Goal: Transaction & Acquisition: Purchase product/service

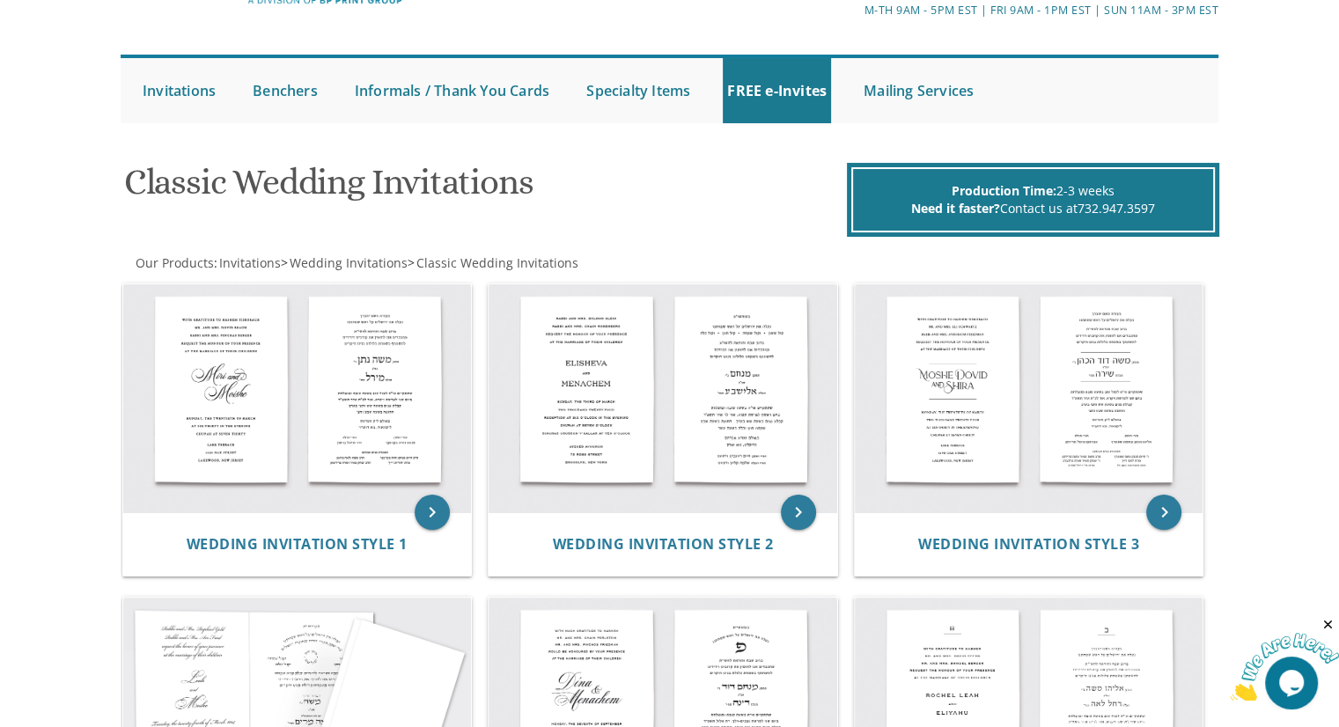
scroll to position [92, 0]
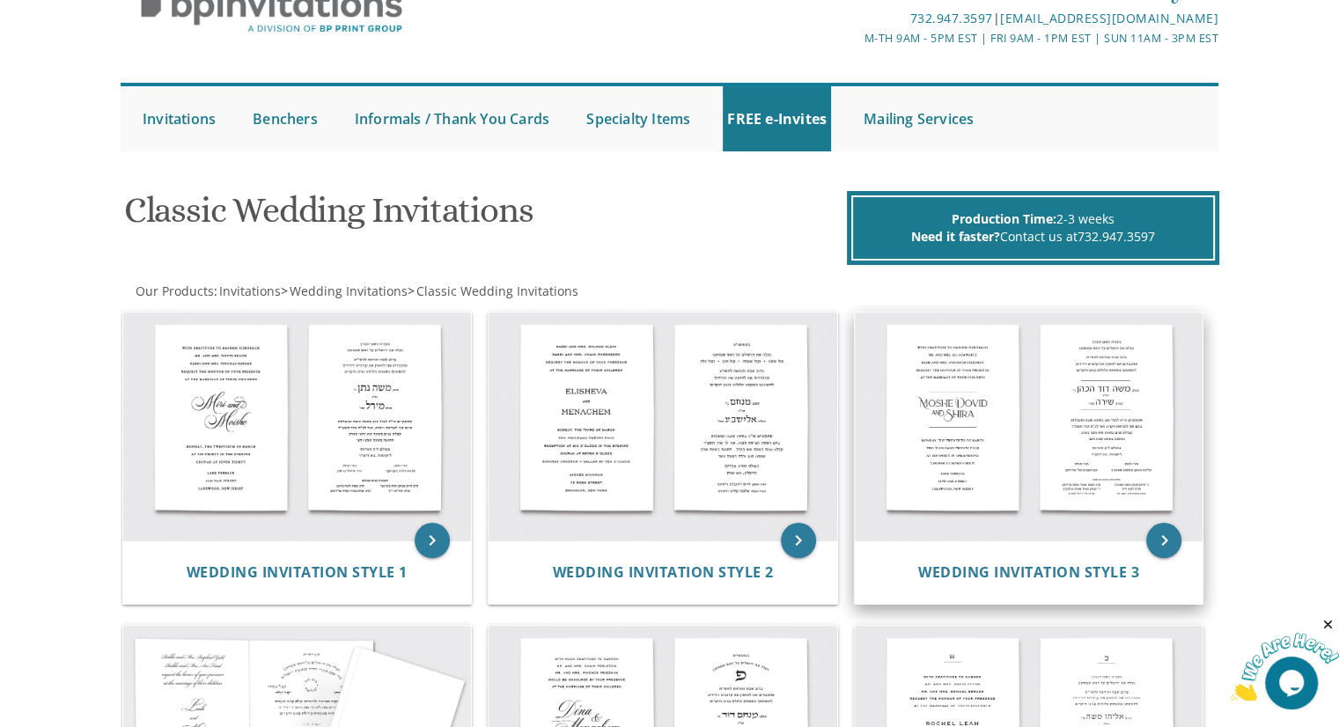
click at [1043, 509] on img at bounding box center [1029, 427] width 349 height 229
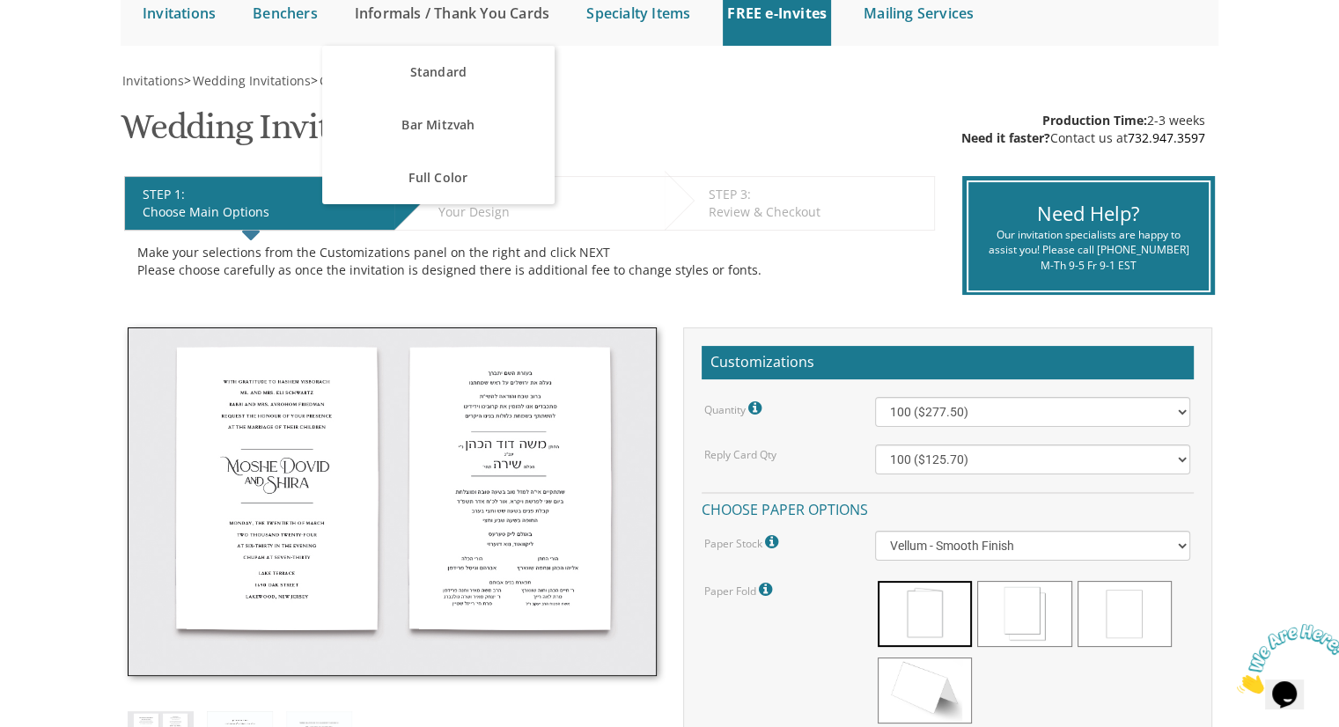
scroll to position [211, 0]
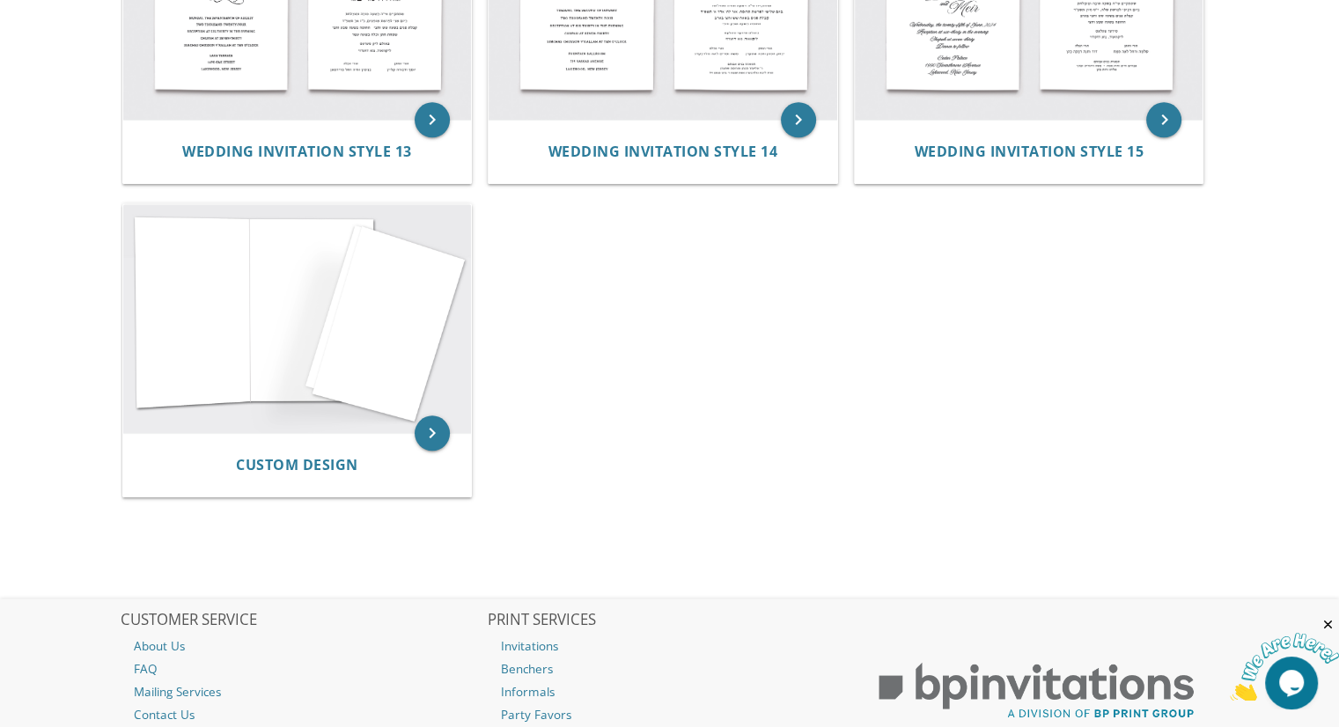
scroll to position [1817, 0]
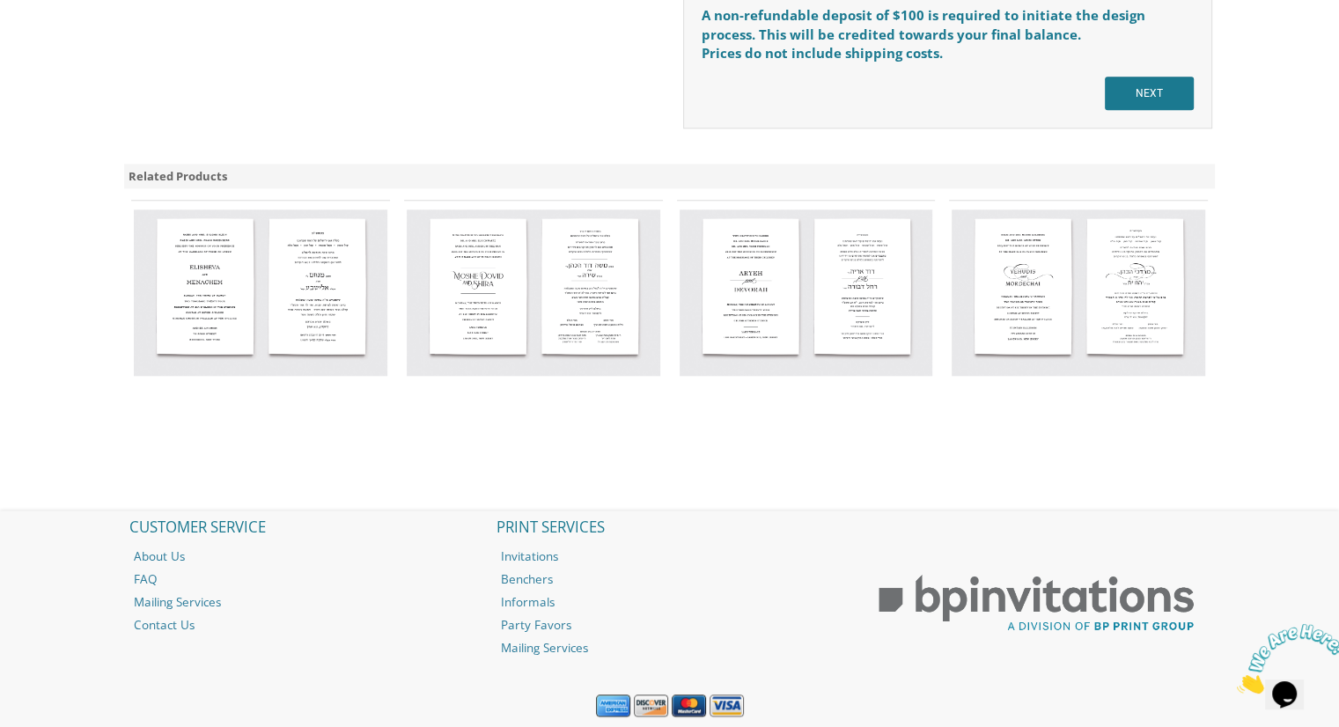
scroll to position [1745, 0]
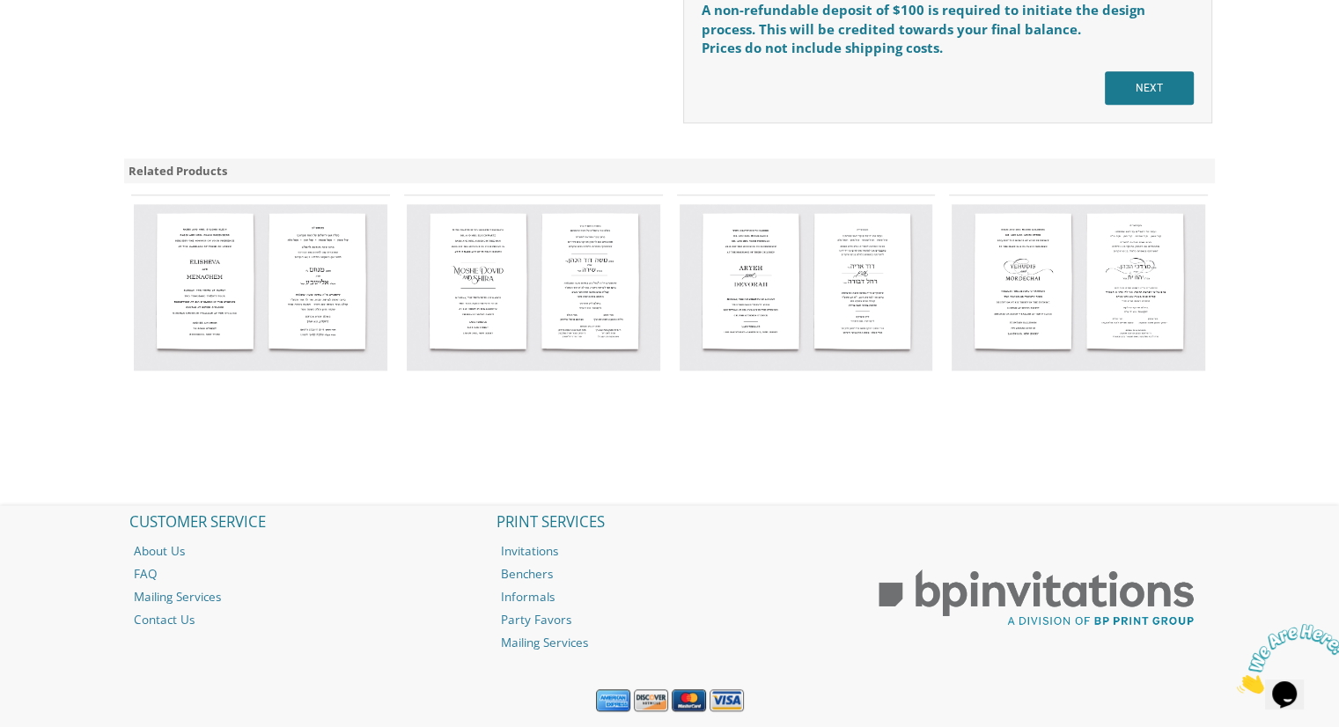
click at [180, 170] on div "Related Products" at bounding box center [670, 171] width 1092 height 26
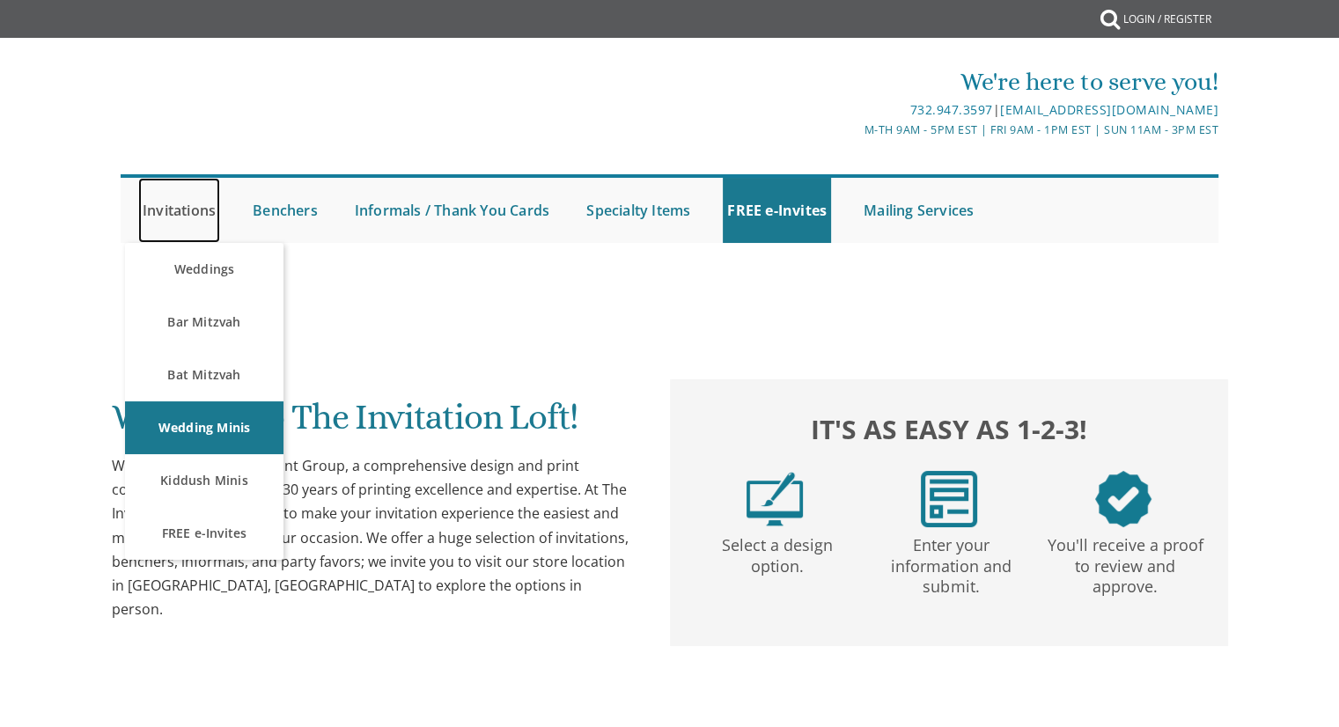
click at [160, 214] on link "Invitations" at bounding box center [179, 210] width 82 height 65
click at [176, 212] on link "Invitations" at bounding box center [179, 210] width 82 height 65
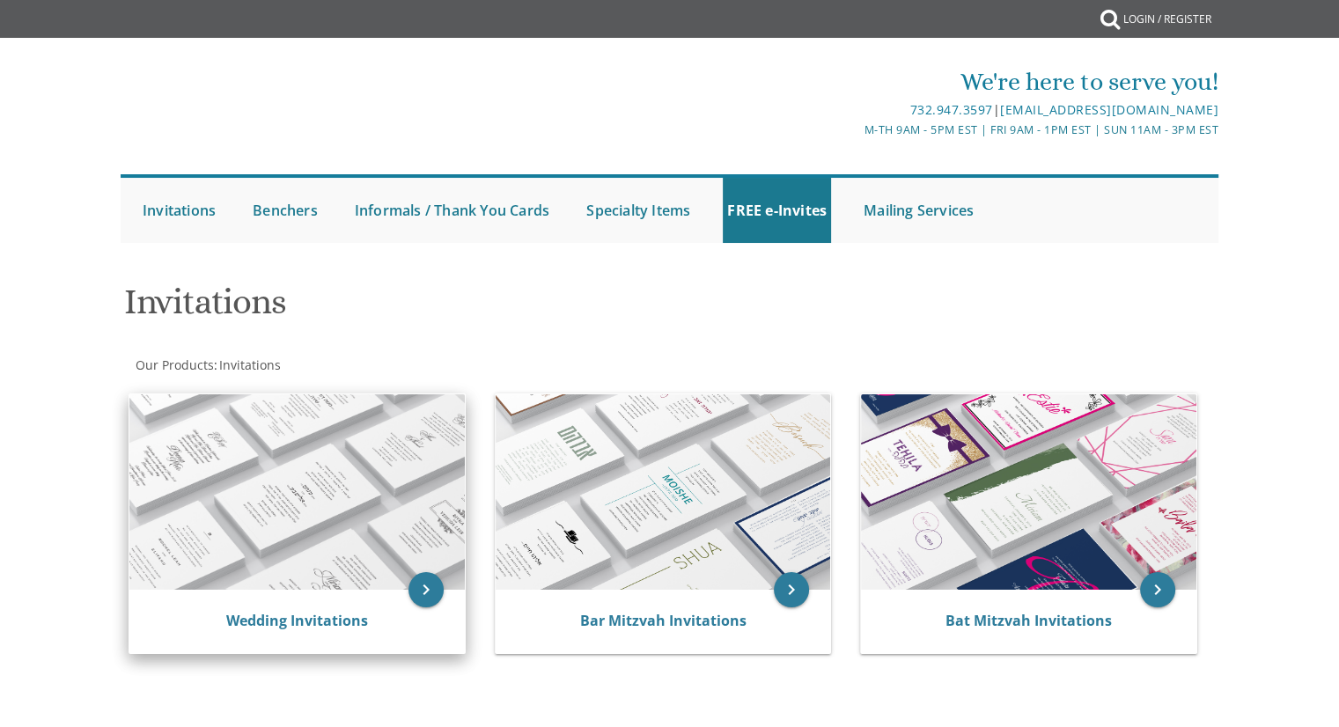
click at [351, 554] on img at bounding box center [296, 491] width 335 height 195
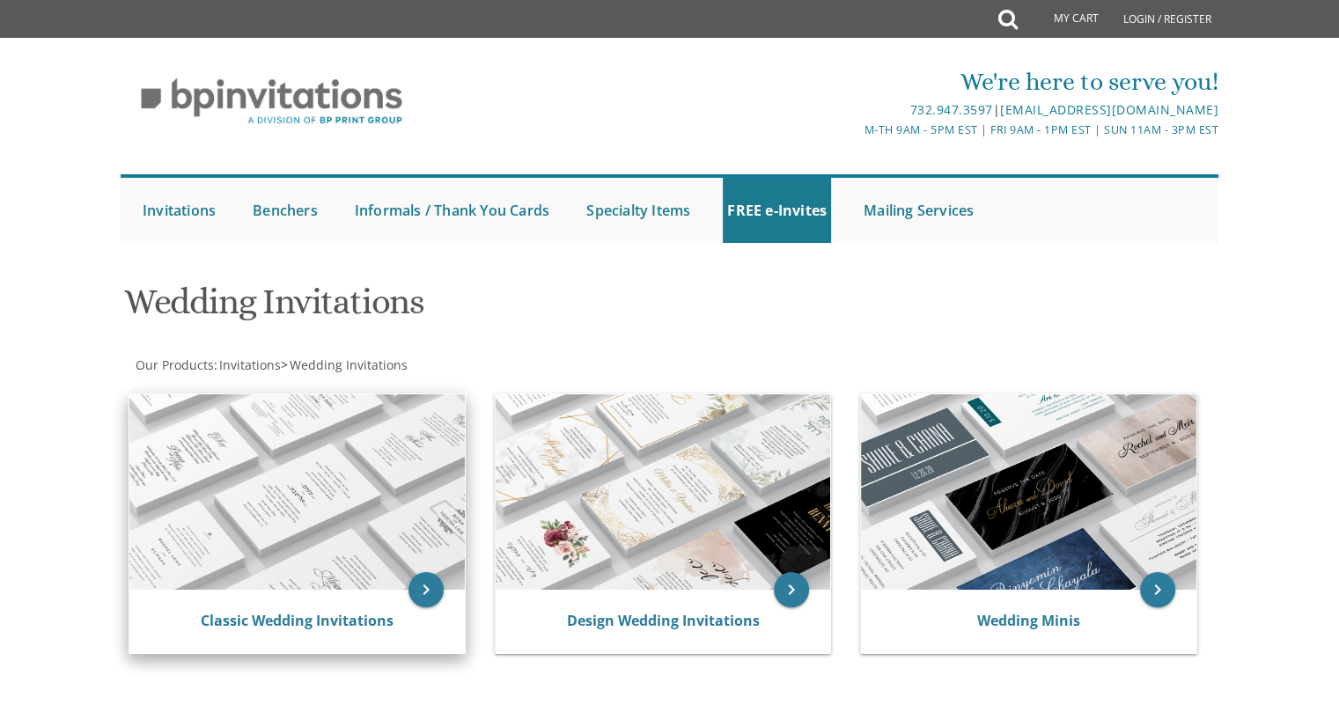
click at [358, 582] on img at bounding box center [296, 491] width 335 height 195
click at [424, 595] on icon "keyboard_arrow_right" at bounding box center [426, 589] width 35 height 35
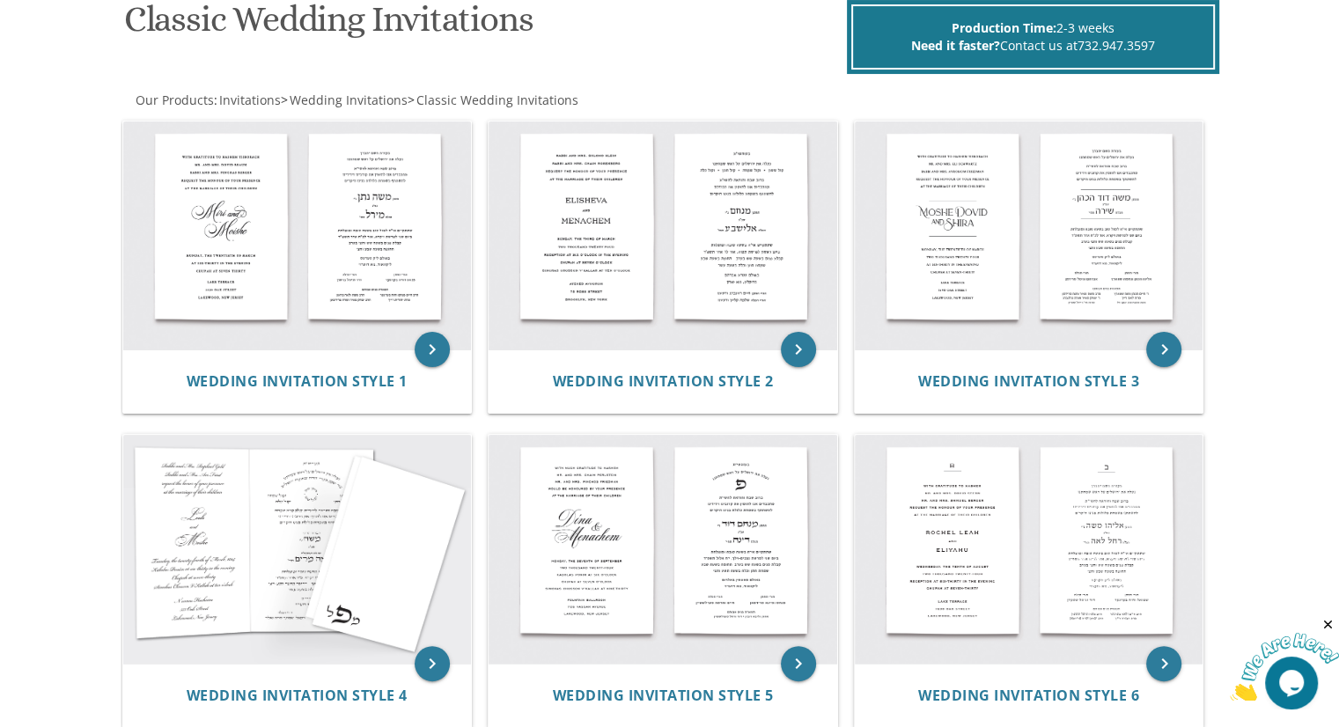
scroll to position [282, 0]
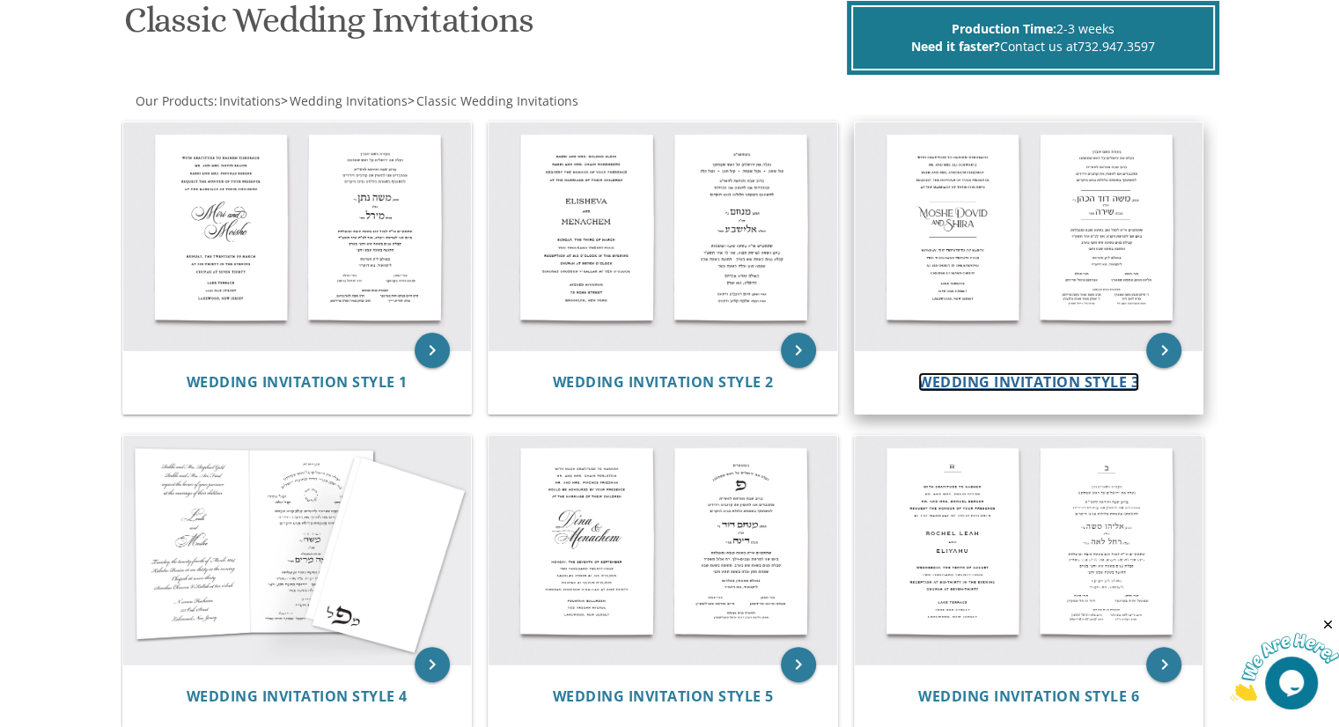
click at [1109, 385] on span "Wedding Invitation Style 3" at bounding box center [1028, 381] width 221 height 19
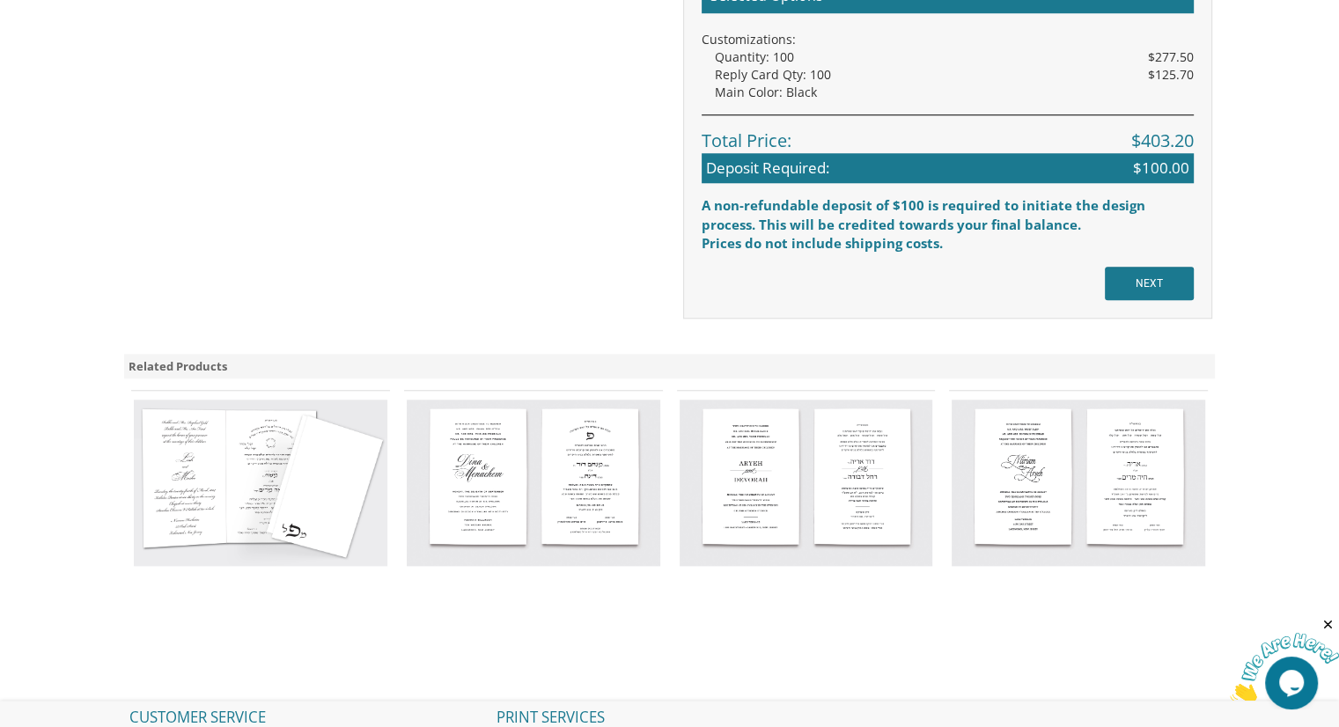
scroll to position [1514, 0]
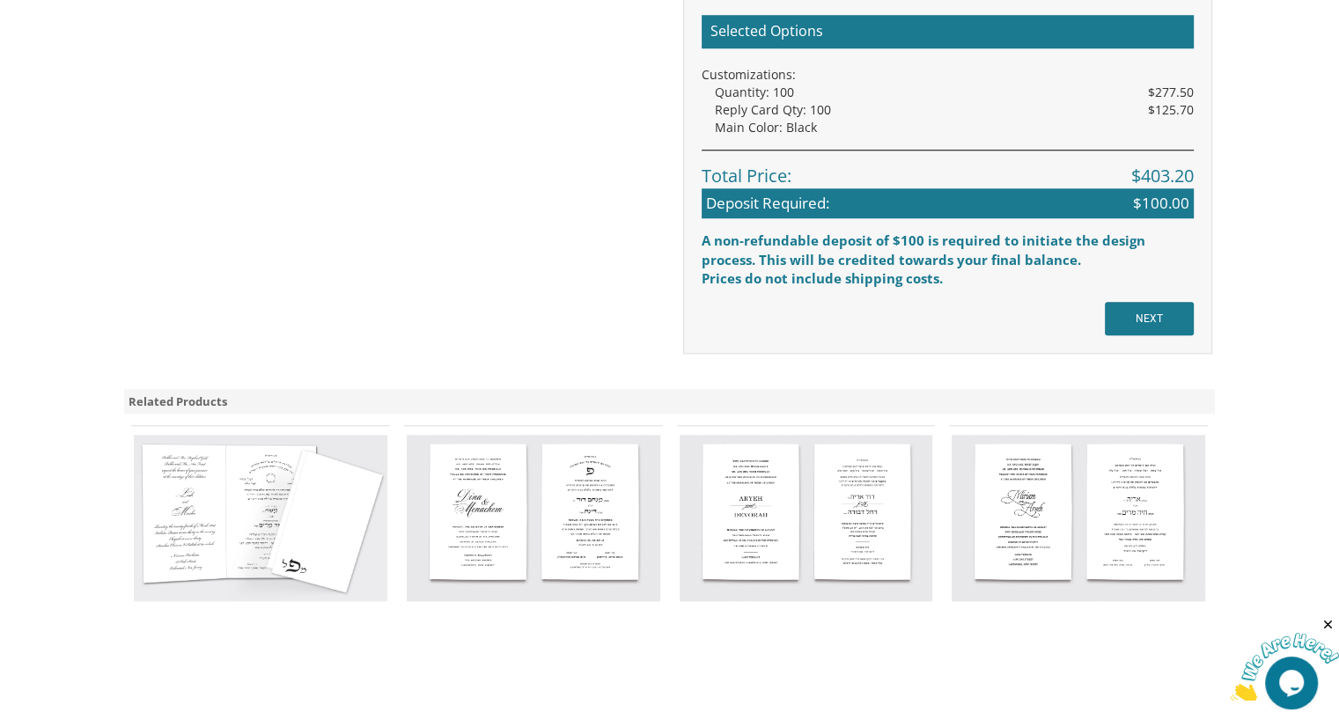
click at [873, 552] on img at bounding box center [807, 518] width 254 height 166
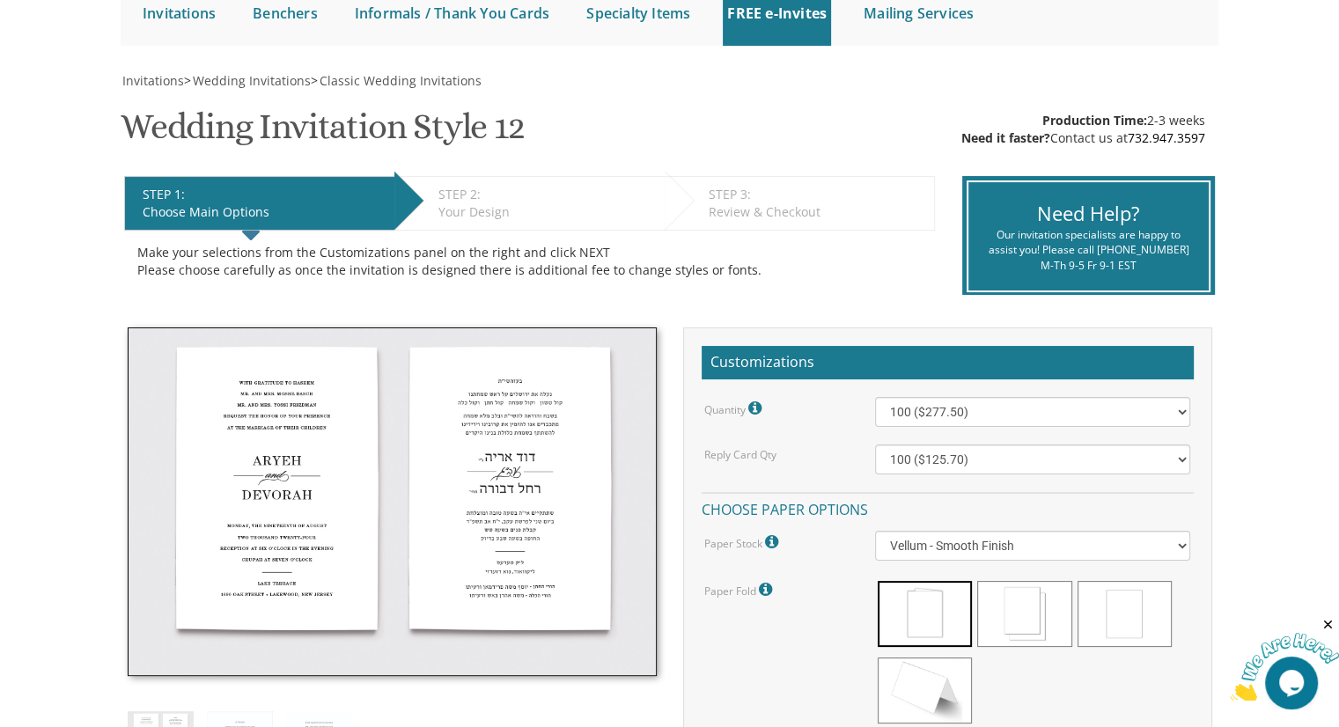
scroll to position [211, 0]
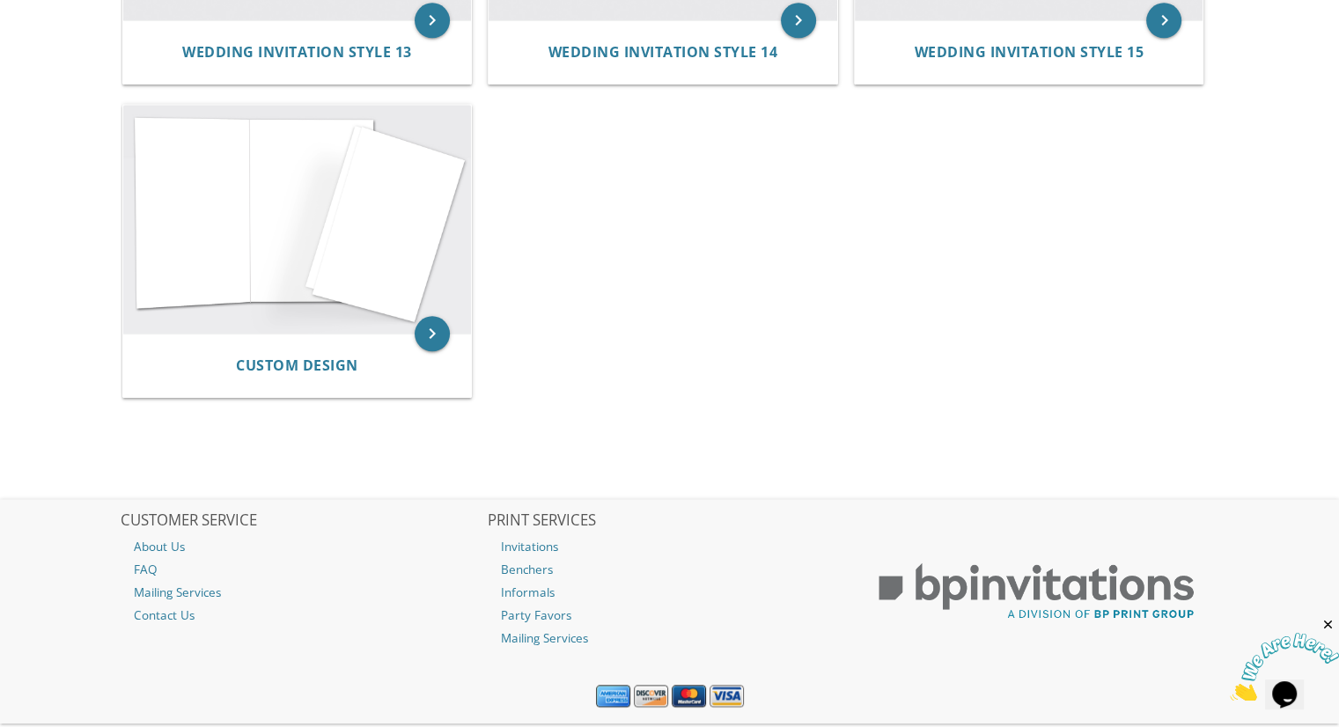
scroll to position [1902, 0]
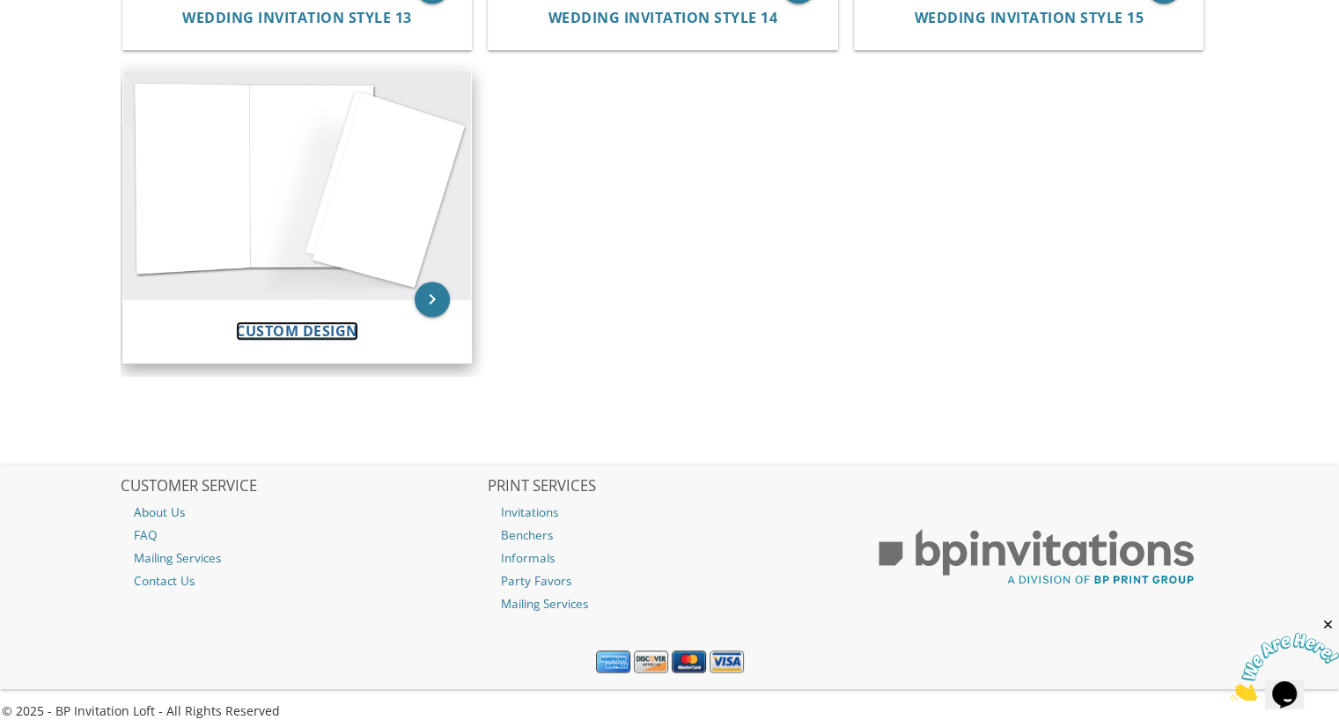
click at [324, 321] on span "Custom Design" at bounding box center [297, 330] width 122 height 19
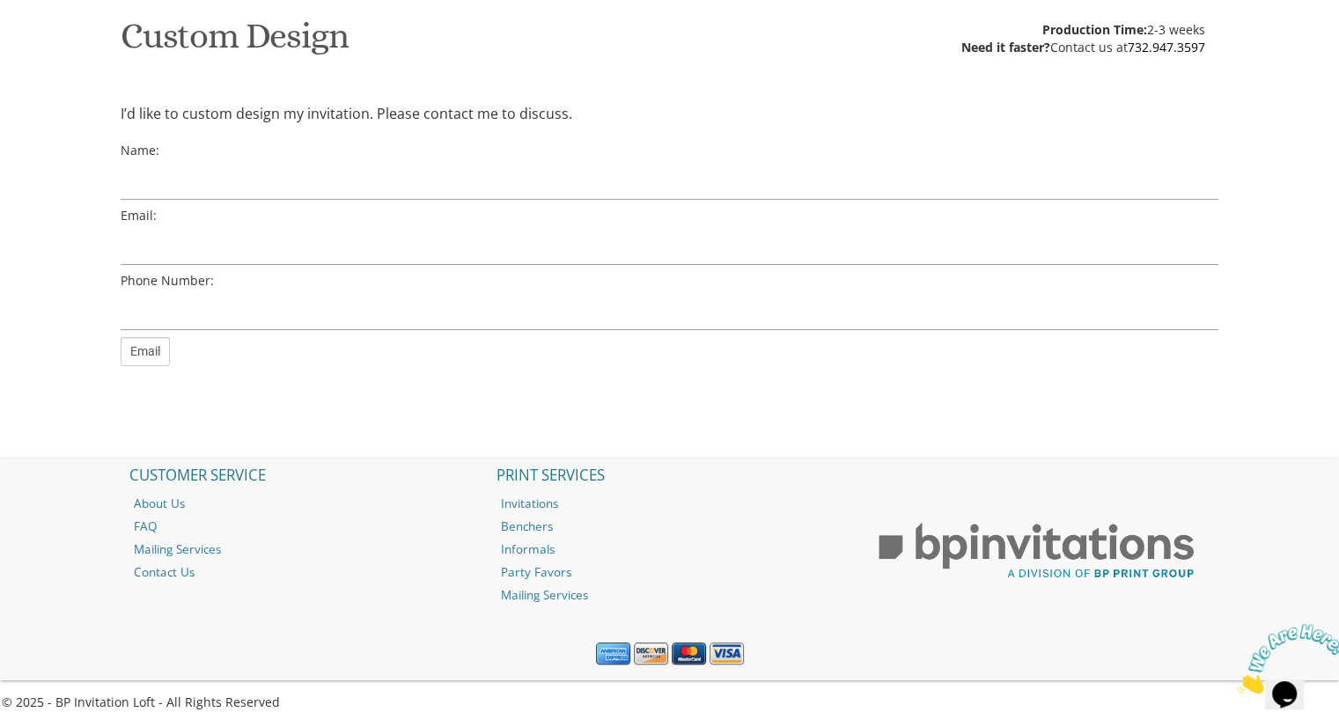
scroll to position [289, 0]
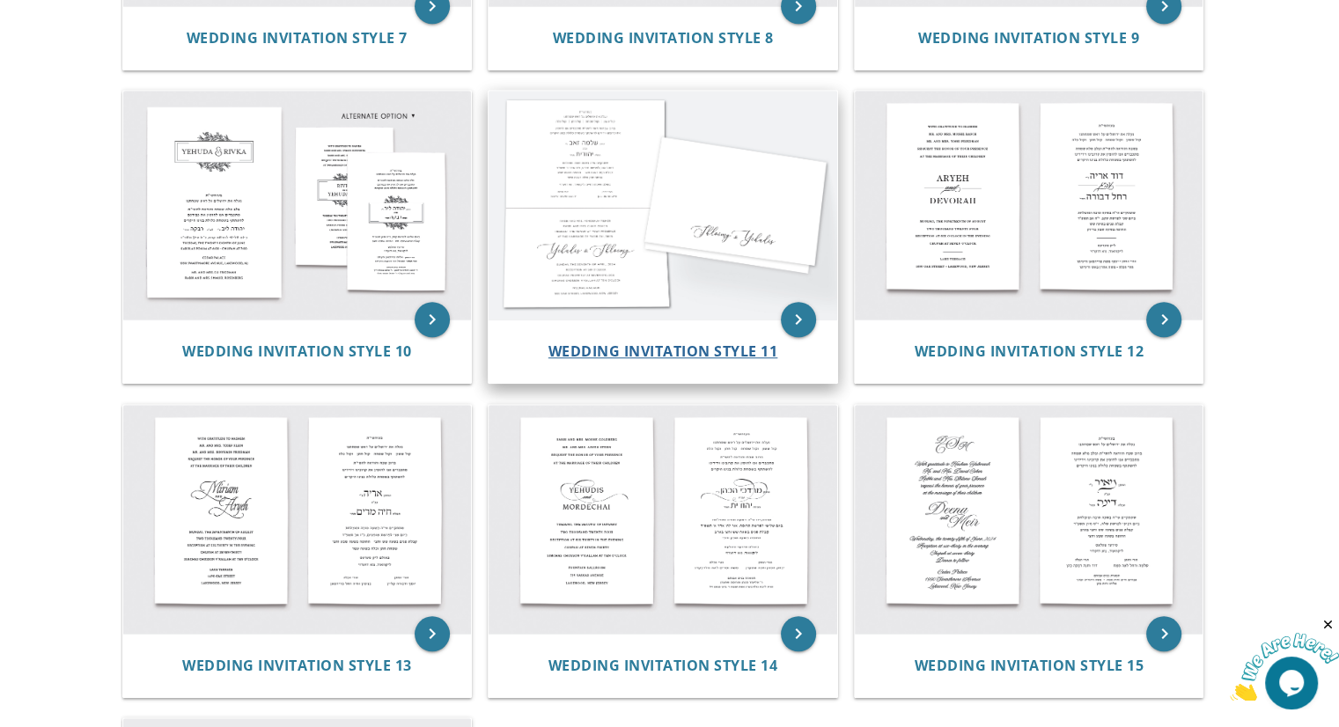
scroll to position [1268, 0]
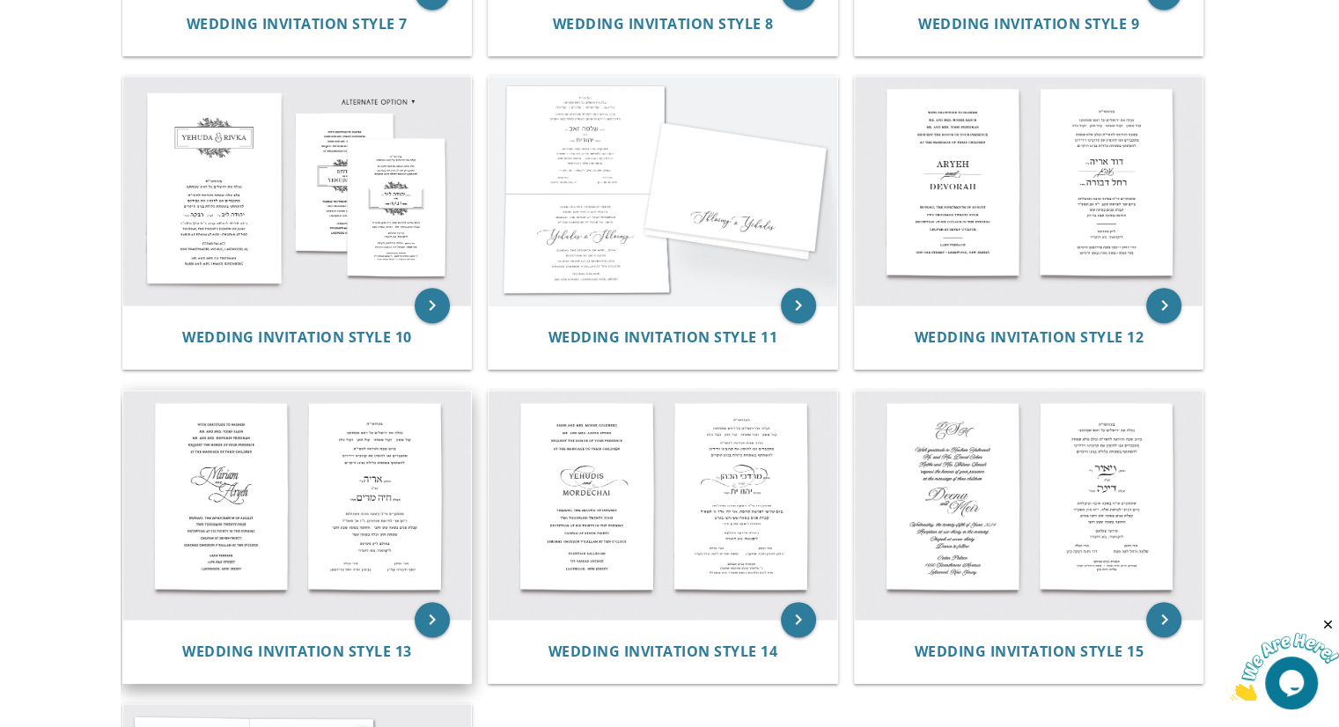
click at [379, 634] on div "Wedding Invitation Style 13" at bounding box center [297, 651] width 349 height 63
click at [388, 661] on div "Wedding Invitation Style 13" at bounding box center [297, 651] width 349 height 63
click at [388, 659] on div "Wedding Invitation Style 13" at bounding box center [297, 652] width 306 height 20
click at [386, 648] on span "Wedding Invitation Style 13" at bounding box center [297, 651] width 230 height 19
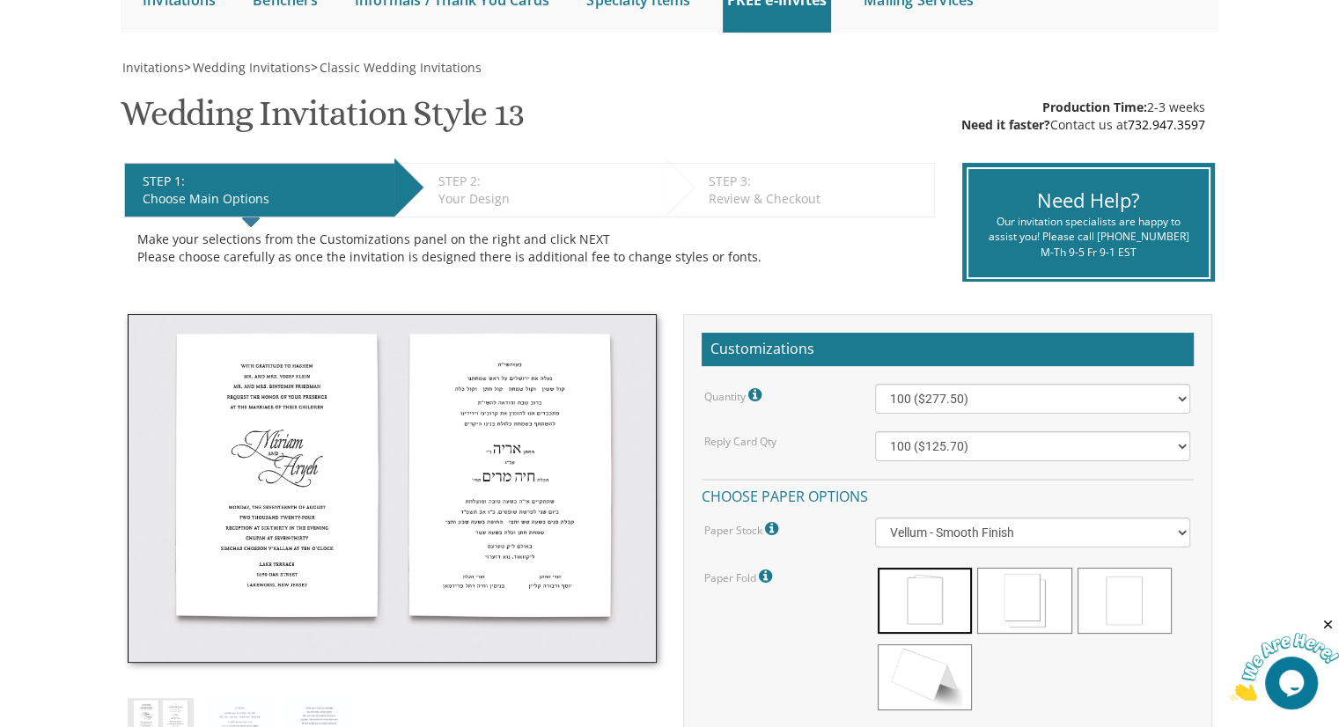
scroll to position [282, 0]
